Goal: Task Accomplishment & Management: Complete application form

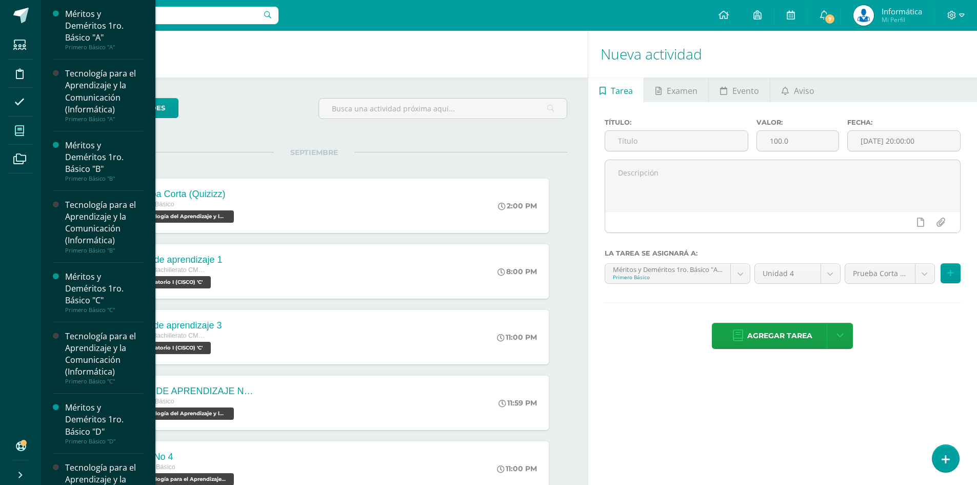
click at [17, 133] on icon at bounding box center [19, 131] width 9 height 10
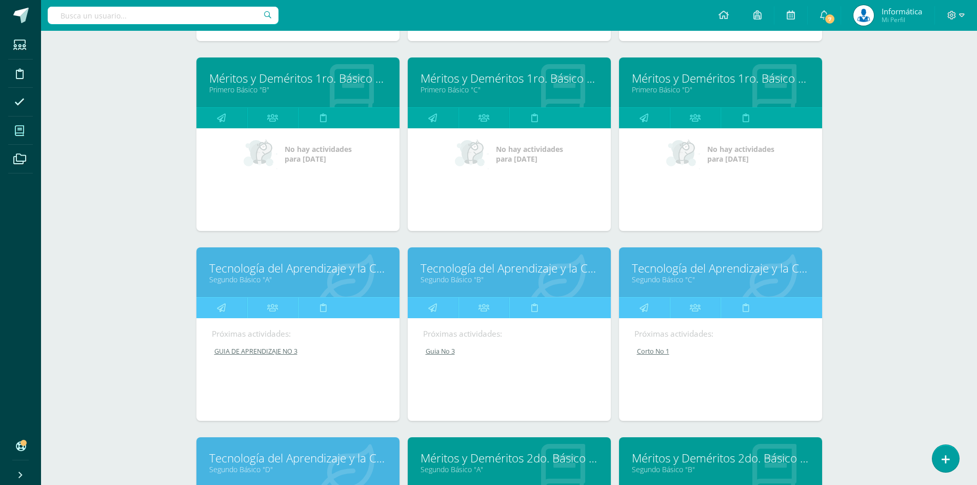
scroll to position [667, 0]
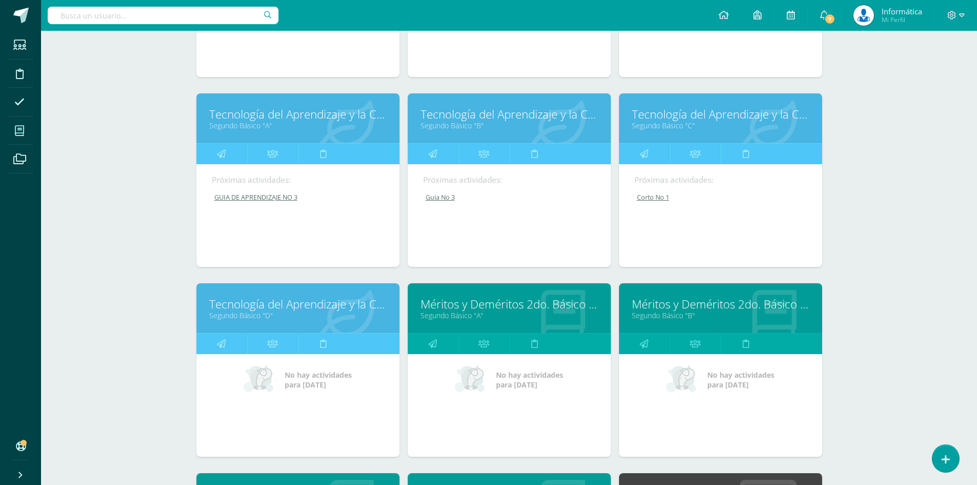
click at [443, 118] on link "Tecnología del Aprendizaje y la Comunicación (Informática)" at bounding box center [509, 114] width 177 height 16
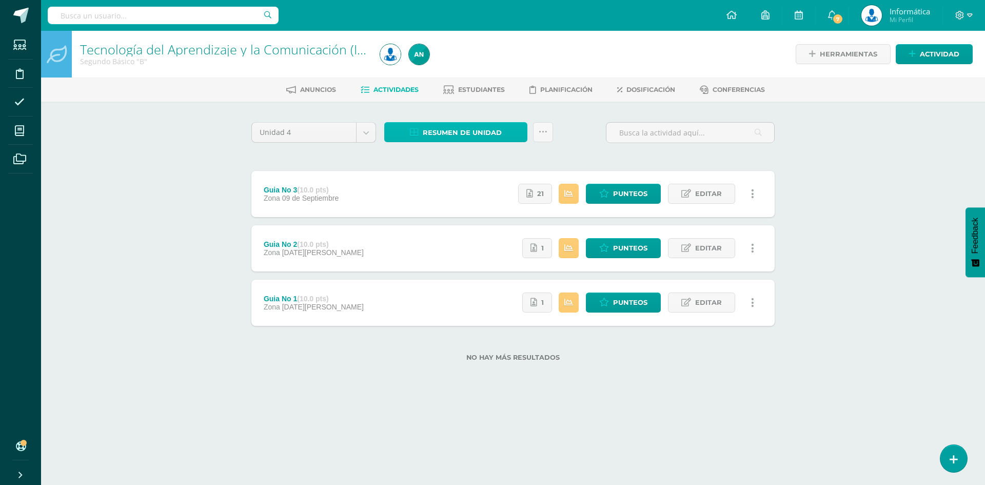
click at [489, 141] on span "Resumen de unidad" at bounding box center [462, 132] width 79 height 19
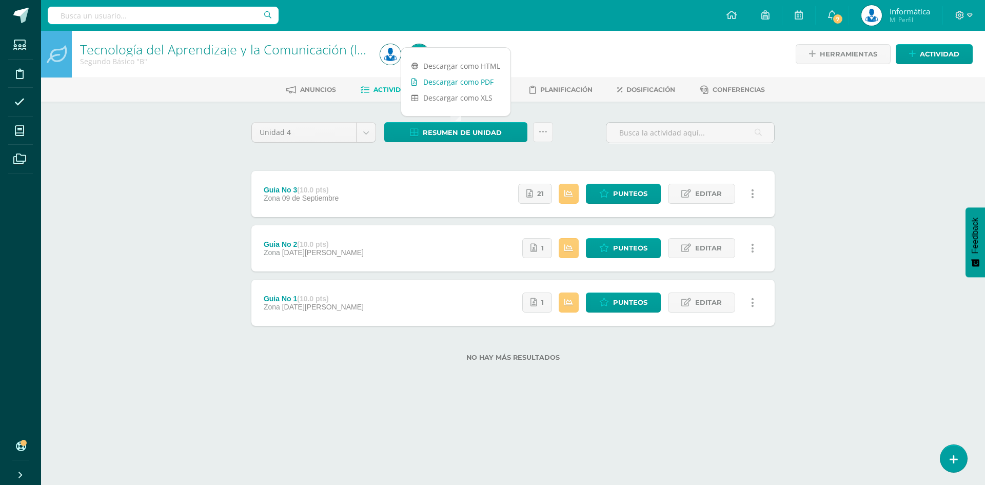
click at [484, 83] on link "Descargar como PDF" at bounding box center [455, 82] width 109 height 16
drag, startPoint x: 175, startPoint y: 252, endPoint x: 190, endPoint y: 247, distance: 15.7
click at [175, 252] on div "Tecnología del Aprendizaje y la Comunicación (Informática) Segundo Básico "B" H…" at bounding box center [513, 212] width 944 height 363
click at [924, 55] on span "Actividad" at bounding box center [939, 54] width 39 height 19
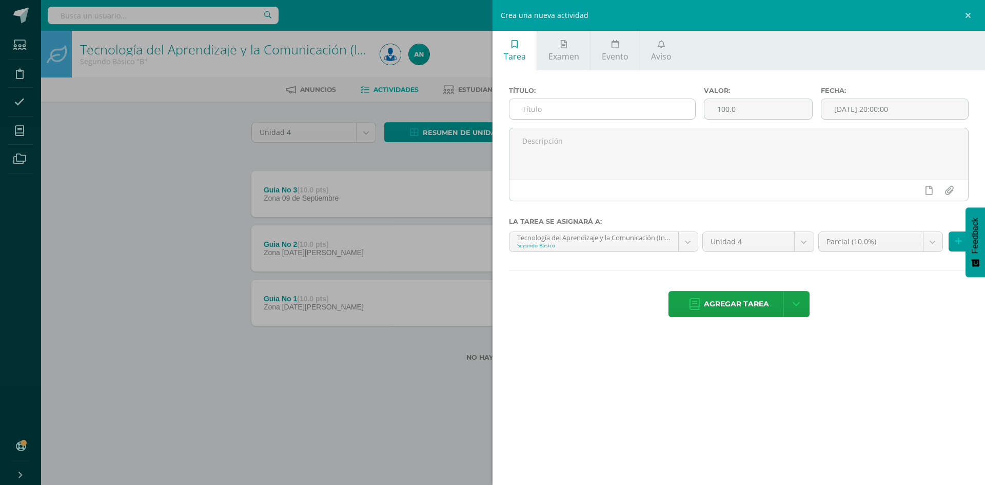
click at [553, 107] on input "text" at bounding box center [602, 109] width 186 height 20
type input "Corto 1"
drag, startPoint x: 730, startPoint y: 107, endPoint x: 710, endPoint y: 107, distance: 20.0
click at [710, 107] on input "100.0" at bounding box center [758, 109] width 108 height 20
type input "10"
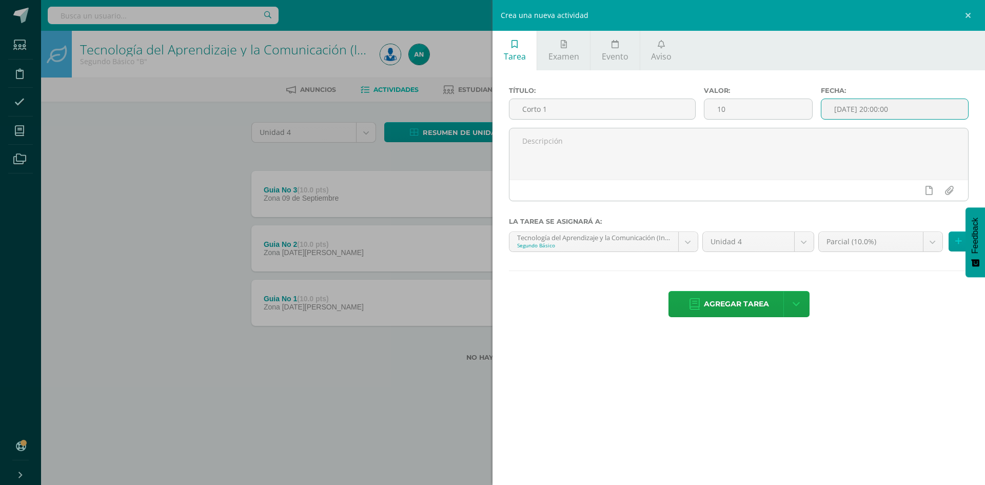
click at [872, 112] on input "[DATE] 20:00:00" at bounding box center [894, 109] width 147 height 20
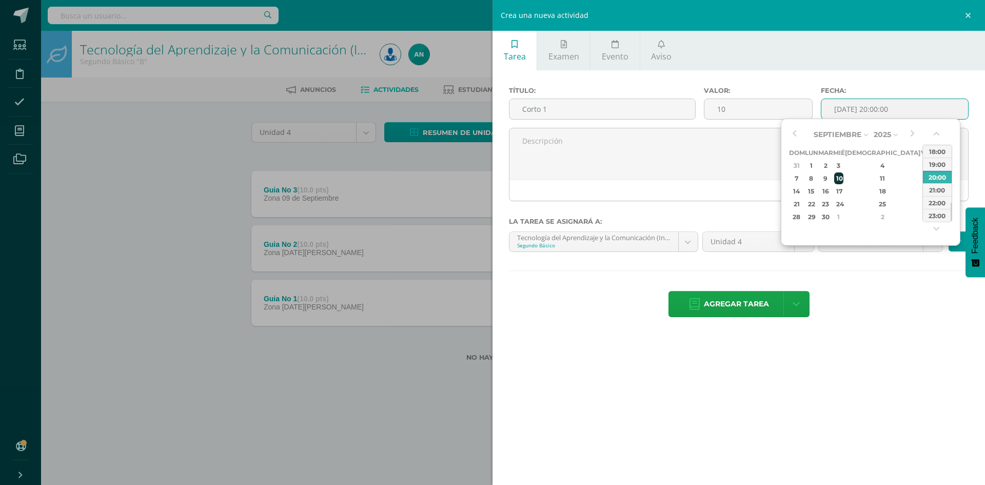
click at [843, 184] on div "10" at bounding box center [838, 178] width 9 height 12
click at [940, 221] on div "23:00" at bounding box center [937, 215] width 29 height 13
type input "2025-09-10 23:00"
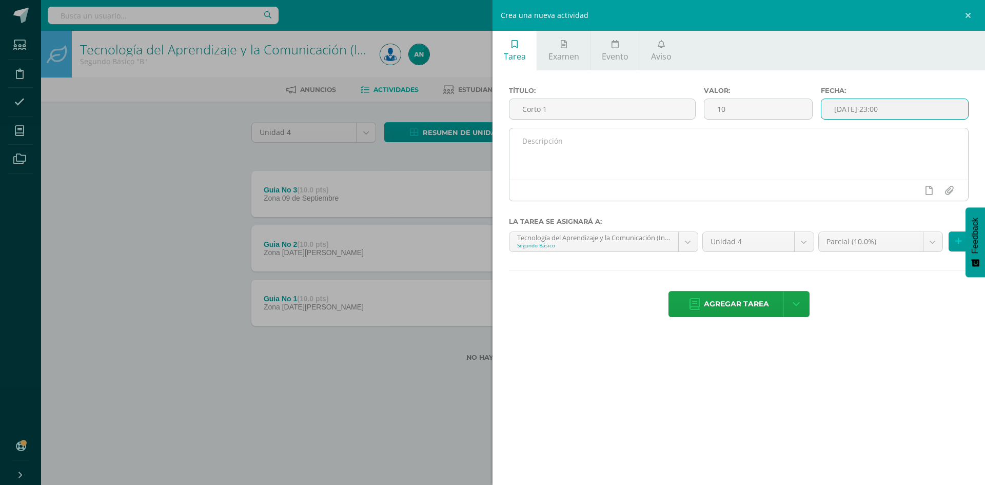
click at [799, 168] on textarea at bounding box center [738, 153] width 459 height 51
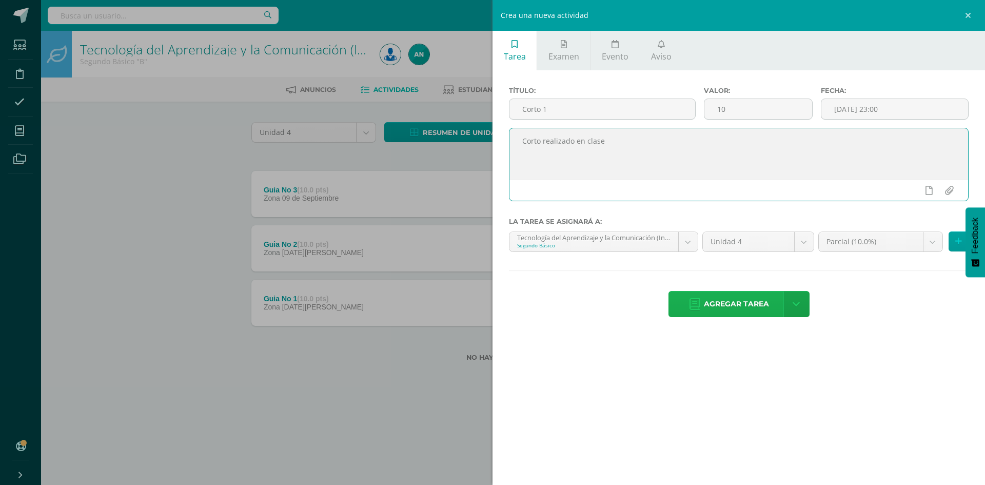
type textarea "Corto realizado en clase"
click at [752, 307] on span "Agregar tarea" at bounding box center [736, 303] width 65 height 25
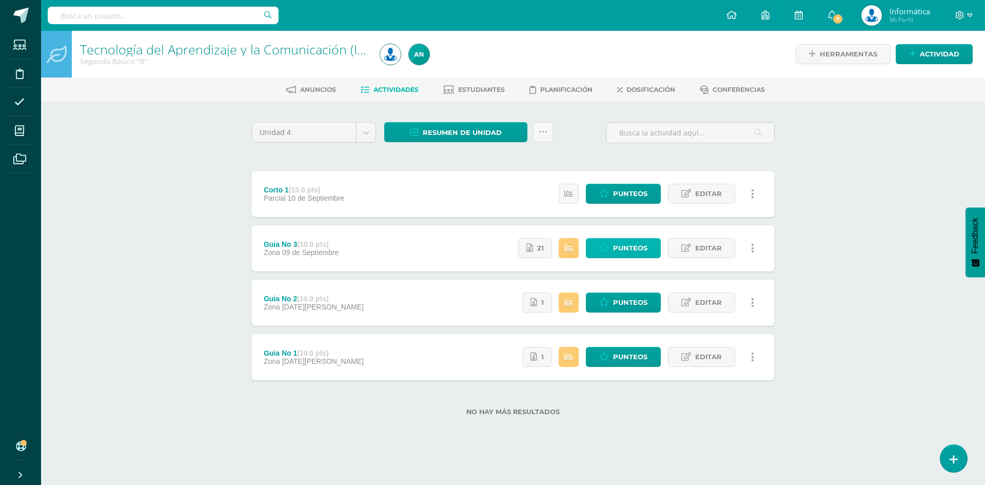
click at [612, 244] on link "Punteos" at bounding box center [623, 248] width 75 height 20
click at [616, 198] on span "Punteos" at bounding box center [630, 193] width 34 height 19
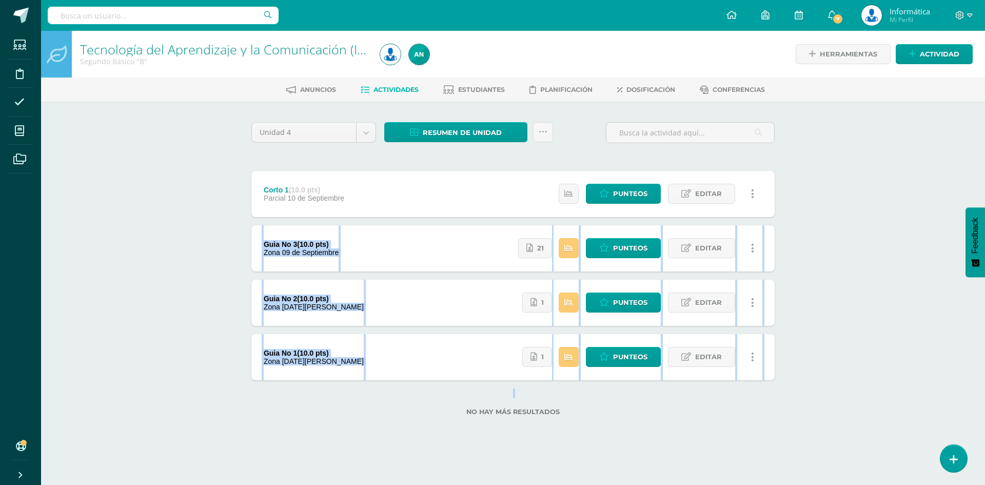
drag, startPoint x: 358, startPoint y: 389, endPoint x: 235, endPoint y: 245, distance: 188.9
click at [235, 245] on div "Unidad 4 Unidad 1 Unidad 2 Unidad 3 Unidad 4 Resumen de unidad Descargar como H…" at bounding box center [513, 275] width 564 height 347
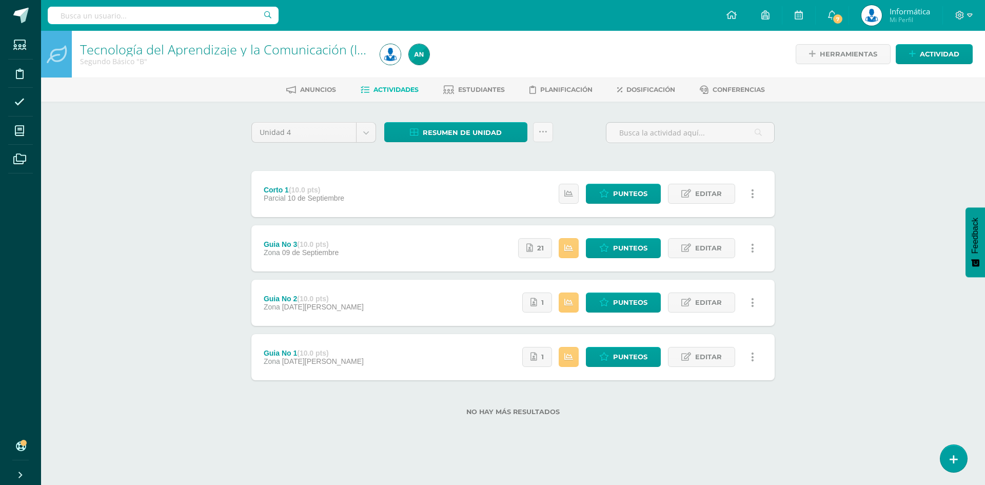
click at [810, 204] on div "Tecnología del Aprendizaje y la Comunicación (Informática) Segundo Básico "B" H…" at bounding box center [513, 240] width 944 height 418
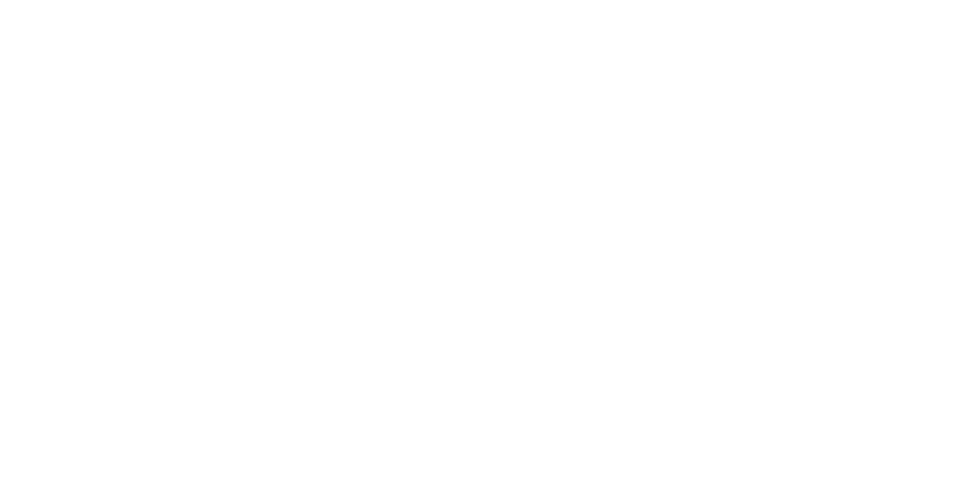
scroll to position [1, 0]
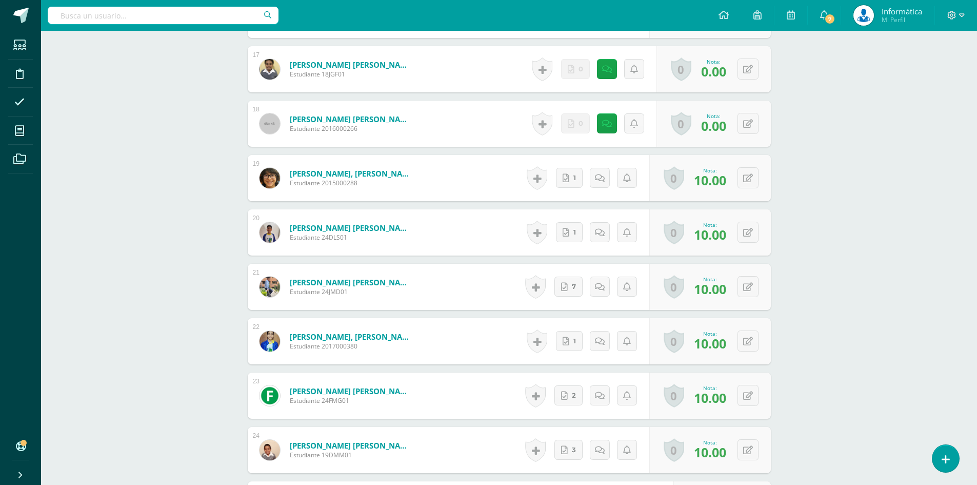
scroll to position [1232, 0]
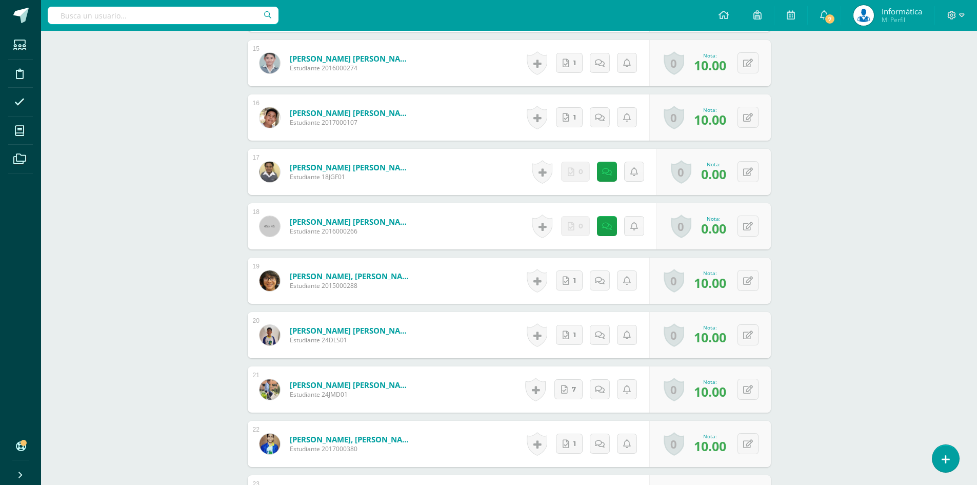
scroll to position [1026, 0]
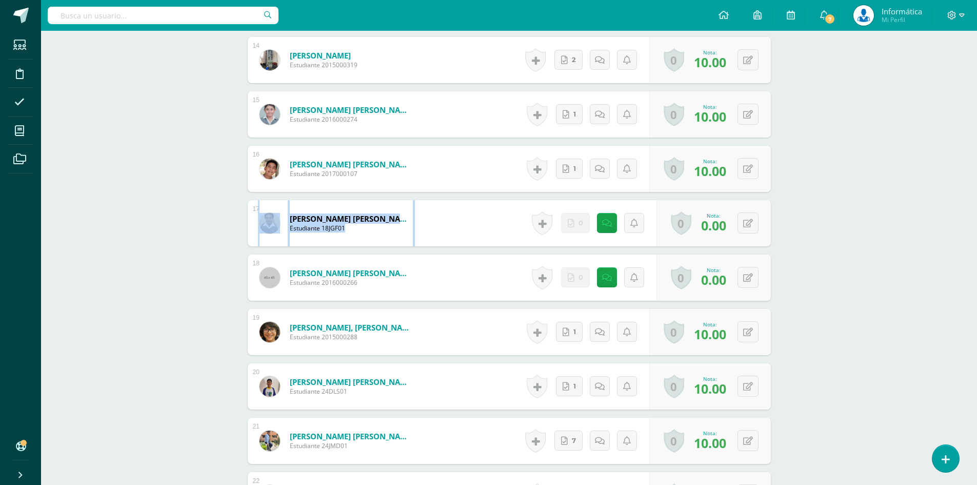
drag, startPoint x: 864, startPoint y: 240, endPoint x: 212, endPoint y: 218, distance: 652.3
click at [213, 218] on div "Tecnología del Aprendizaje y la Comunicación (Informática) Segundo Básico "B" H…" at bounding box center [509, 200] width 936 height 2392
drag, startPoint x: 830, startPoint y: 232, endPoint x: 249, endPoint y: 221, distance: 581.3
click at [249, 221] on div "Tecnología del Aprendizaje y la Comunicación (Informática) Segundo Básico "B" H…" at bounding box center [509, 200] width 936 height 2392
